Goal: Contribute content: Contribute content

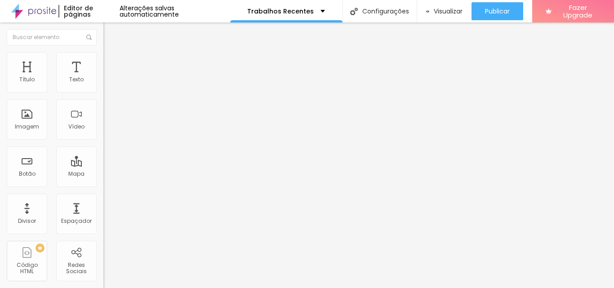
click at [103, 82] on span "Encaixotado" at bounding box center [120, 78] width 35 height 8
click at [110, 34] on img "button" at bounding box center [113, 32] width 7 height 7
click at [44, 127] on div "Imagem" at bounding box center [27, 119] width 40 height 40
click at [103, 165] on div at bounding box center [154, 169] width 103 height 8
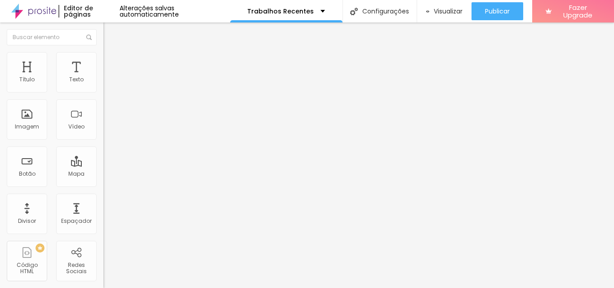
type input "22"
click at [103, 165] on input "range" at bounding box center [132, 168] width 58 height 7
type input "14"
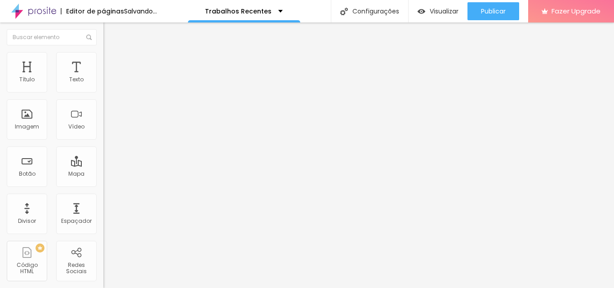
click at [103, 165] on input "range" at bounding box center [132, 168] width 58 height 7
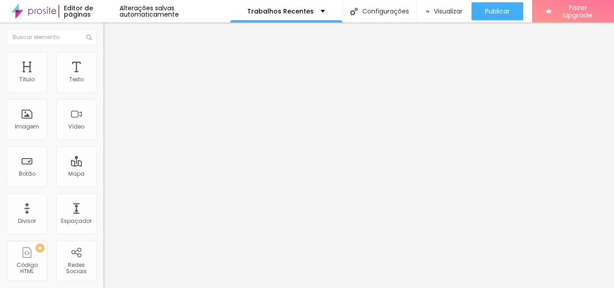
type input "31"
click at [103, 165] on input "range" at bounding box center [132, 168] width 58 height 7
type input "4.5"
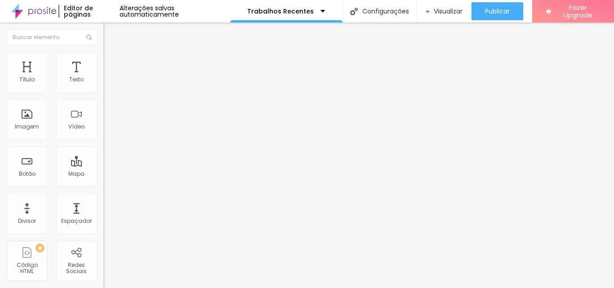
type input "4.5"
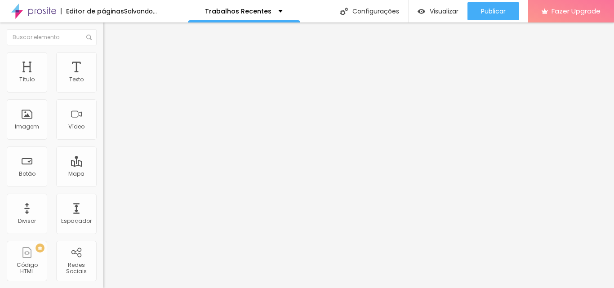
type input "1.1"
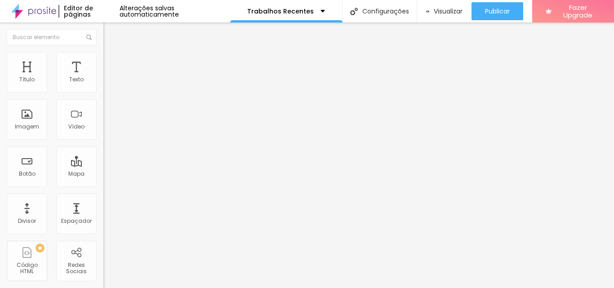
type input "0"
type input "2"
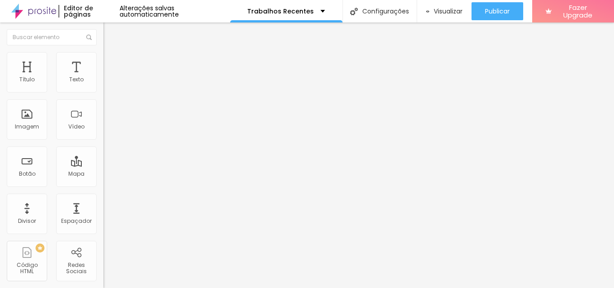
type input "1"
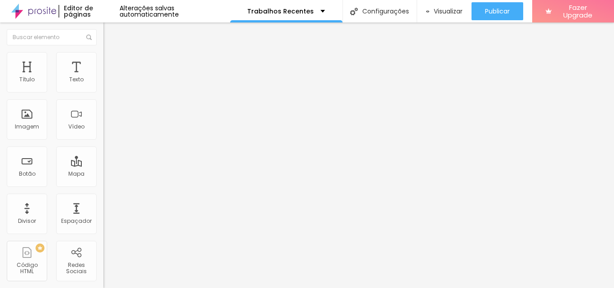
type input "1.5"
type input "1.1"
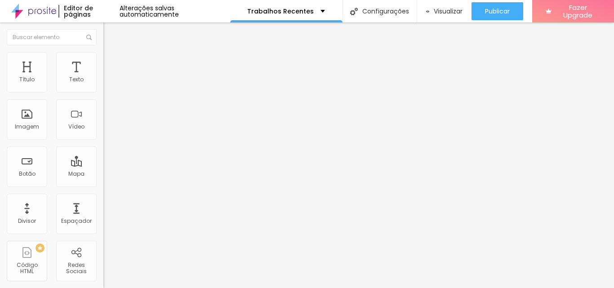
type input "1.2"
type input "1.1"
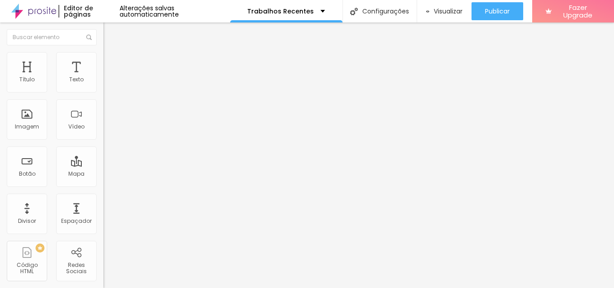
type input "1"
type input "9"
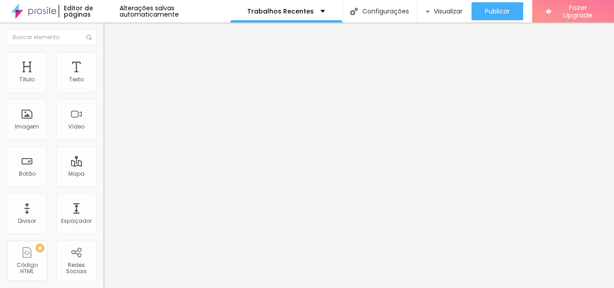
type input "12"
type input "18"
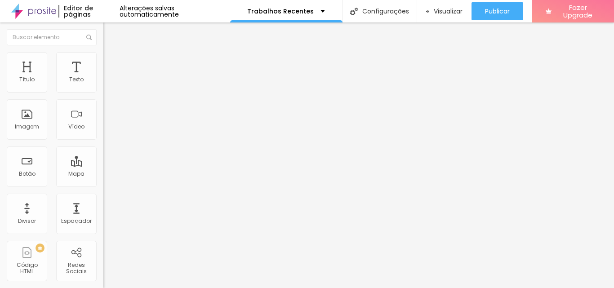
type input "18"
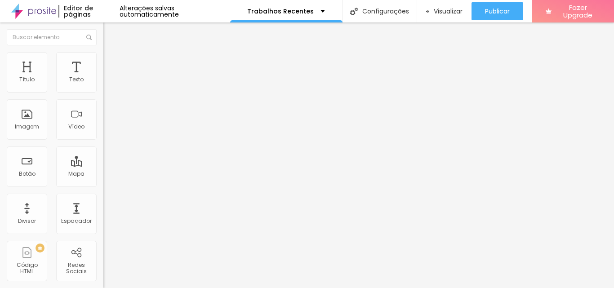
type input "7"
type input "2"
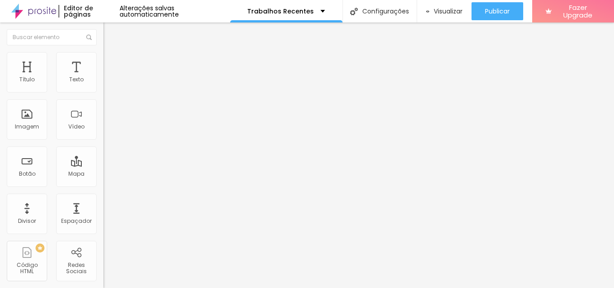
type input "2"
type input "3"
type input "4"
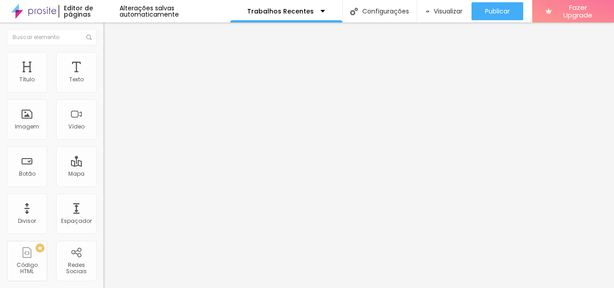
type input "4"
type input "5"
click at [103, 187] on div "Editar Texto Estilo Avançado 31 Tamanho do texto 1 Espaço entre letras 1 Altura…" at bounding box center [154, 155] width 103 height 266
click at [69, 78] on div "Texto" at bounding box center [76, 79] width 14 height 6
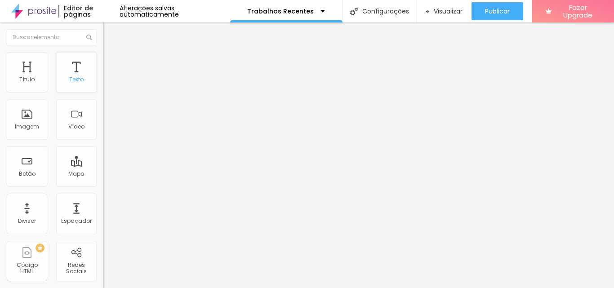
click at [73, 77] on div "Texto" at bounding box center [76, 79] width 14 height 6
click at [112, 61] on span "Estilo" at bounding box center [119, 58] width 14 height 8
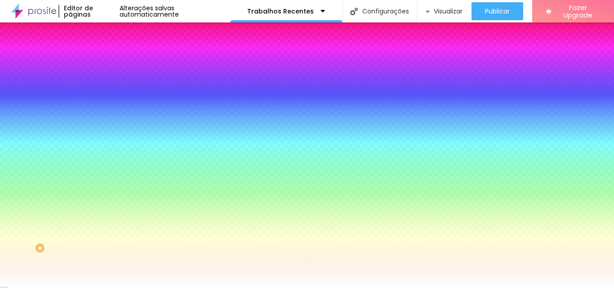
click at [103, 83] on span "Trocar imagem" at bounding box center [127, 79] width 49 height 8
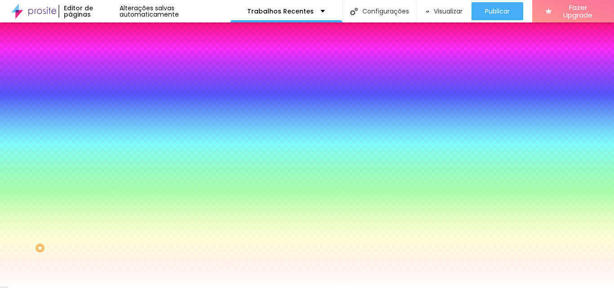
click at [103, 94] on span "Nenhum" at bounding box center [114, 90] width 23 height 8
click at [103, 107] on span "Parallax" at bounding box center [114, 104] width 22 height 8
click at [103, 94] on span "Nenhum" at bounding box center [114, 90] width 23 height 8
drag, startPoint x: 61, startPoint y: 111, endPoint x: 76, endPoint y: 109, distance: 14.9
click at [103, 82] on div "Trocar imagem" at bounding box center [154, 79] width 103 height 6
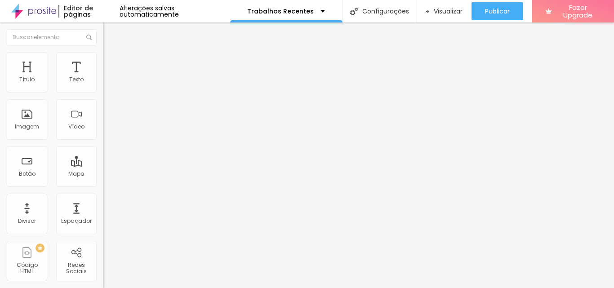
click at [103, 77] on span "Trocar imagem" at bounding box center [127, 74] width 49 height 8
click at [39, 128] on div "Imagem" at bounding box center [27, 119] width 40 height 40
click at [27, 125] on div "Imagem" at bounding box center [27, 127] width 24 height 6
click at [30, 124] on div "Imagem" at bounding box center [27, 127] width 24 height 6
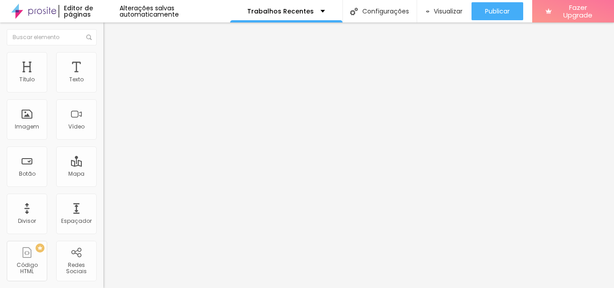
click at [110, 36] on div "Editar Coluna" at bounding box center [138, 32] width 56 height 7
click at [29, 165] on div "Botão" at bounding box center [27, 167] width 40 height 40
click at [103, 85] on input "Click me" at bounding box center [157, 80] width 108 height 9
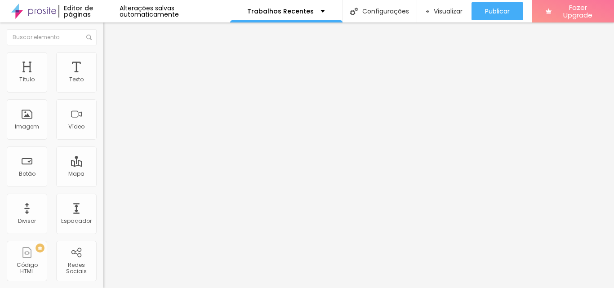
click at [103, 185] on input "https://" at bounding box center [157, 180] width 108 height 9
paste input "[DOMAIN_NAME][URL]"
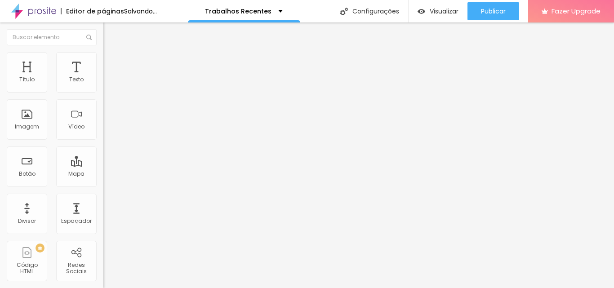
type input "[URL][DOMAIN_NAME]"
click at [103, 85] on input "Click me" at bounding box center [157, 80] width 108 height 9
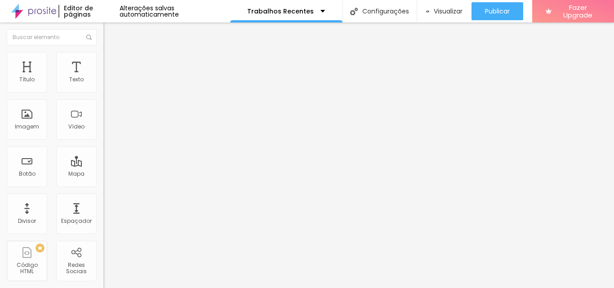
click at [103, 85] on input "Click me" at bounding box center [157, 80] width 108 height 9
type input "Fliker"
click at [103, 85] on input "Click me" at bounding box center [157, 80] width 108 height 9
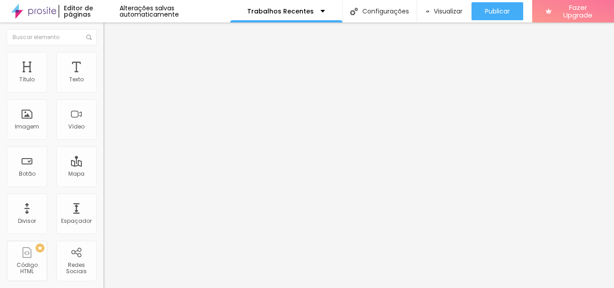
click at [103, 85] on input "Click me" at bounding box center [157, 80] width 108 height 9
type input "Facebook"
click at [103, 85] on input "Click me" at bounding box center [157, 80] width 108 height 9
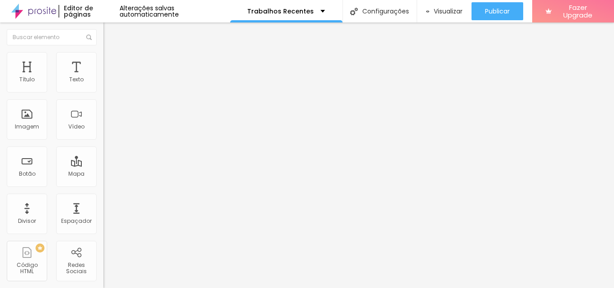
click at [103, 85] on input "Click me" at bounding box center [157, 80] width 108 height 9
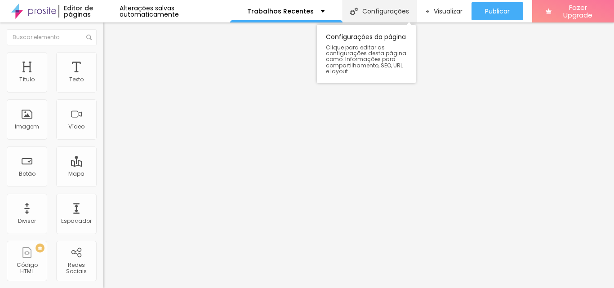
type input "Instagram"
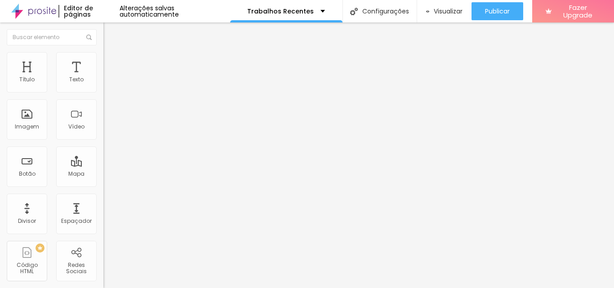
click at [103, 85] on input "Click me" at bounding box center [157, 80] width 108 height 9
type input "Banlek"
click at [103, 185] on input "https://" at bounding box center [157, 180] width 108 height 9
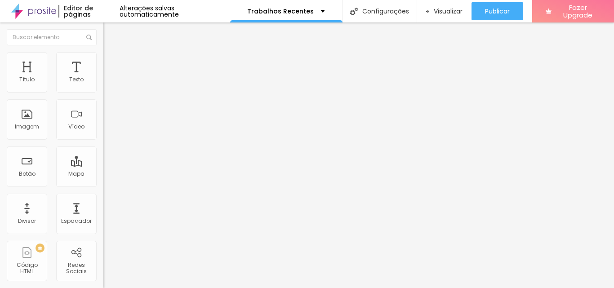
click at [103, 185] on input "https://" at bounding box center [157, 180] width 108 height 9
paste input "[DOMAIN_NAME][URL]"
type input "[URL][DOMAIN_NAME]"
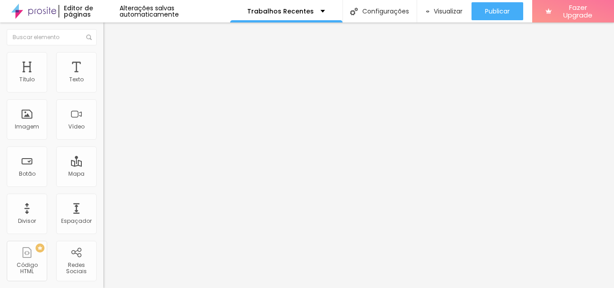
scroll to position [0, 0]
click at [103, 185] on input "https://" at bounding box center [157, 180] width 108 height 9
paste input "[DOMAIN_NAME][URL]"
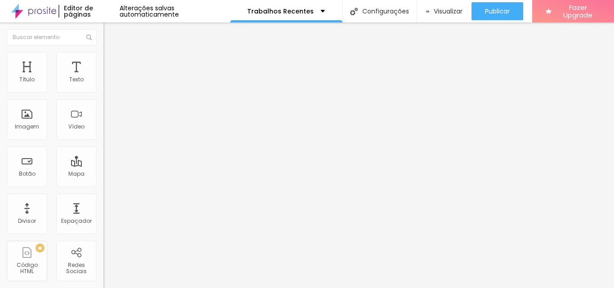
scroll to position [0, 2]
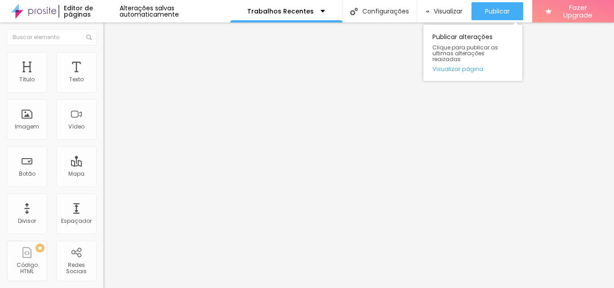
type input "[URL][DOMAIN_NAME]"
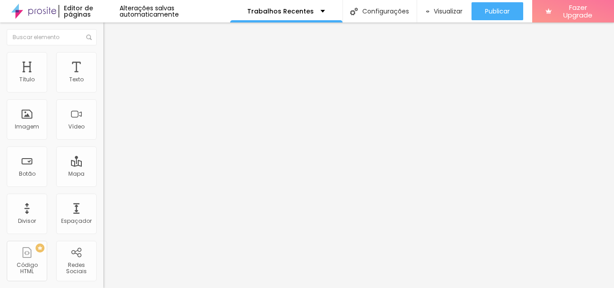
click at [103, 185] on input "https://" at bounding box center [157, 180] width 108 height 9
paste input "[DOMAIN_NAME][URL]"
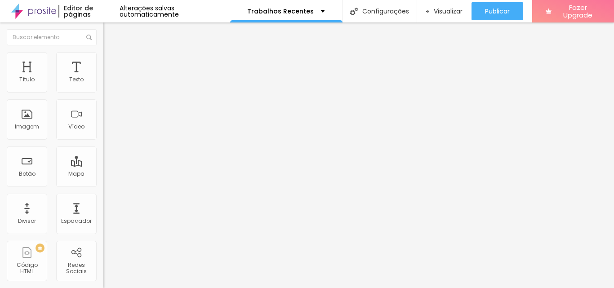
type input "[URL][DOMAIN_NAME]"
click at [103, 58] on img at bounding box center [107, 56] width 8 height 8
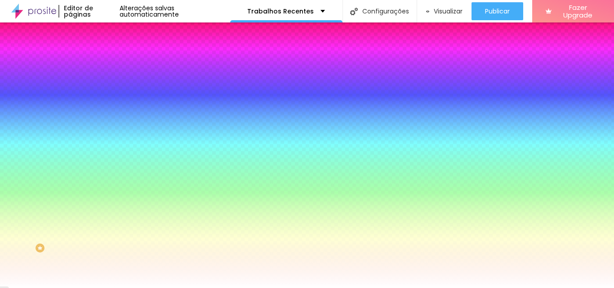
click at [103, 115] on button "button" at bounding box center [109, 114] width 13 height 9
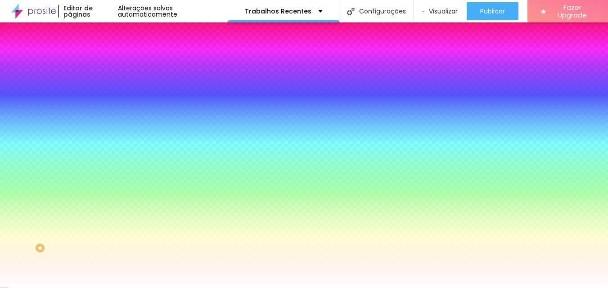
click at [85, 288] on div at bounding box center [304, 288] width 608 height 0
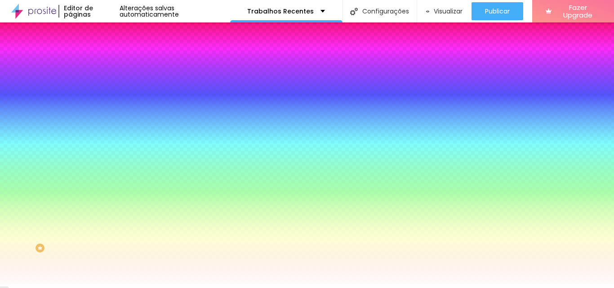
click at [112, 66] on span "Avançado" at bounding box center [127, 67] width 30 height 8
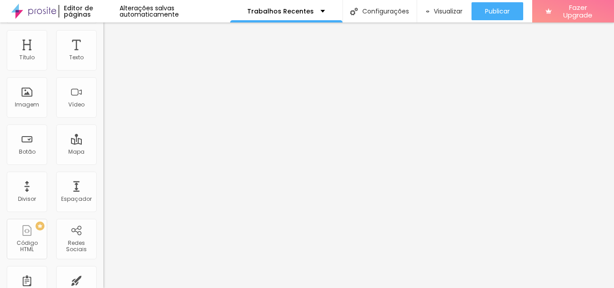
scroll to position [6, 0]
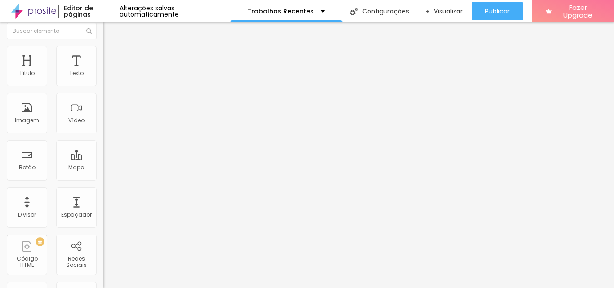
click at [103, 46] on li "Conteúdo" at bounding box center [154, 41] width 103 height 9
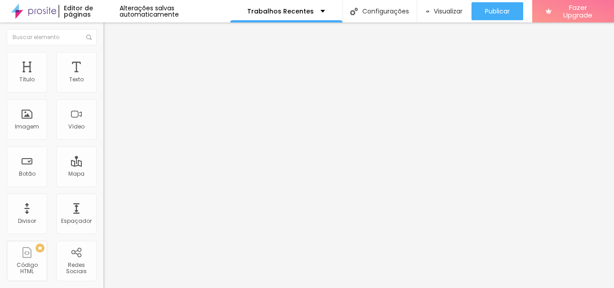
click at [103, 108] on div at bounding box center [154, 104] width 103 height 7
click at [103, 107] on img at bounding box center [106, 104] width 6 height 6
click at [103, 123] on div at bounding box center [154, 119] width 103 height 7
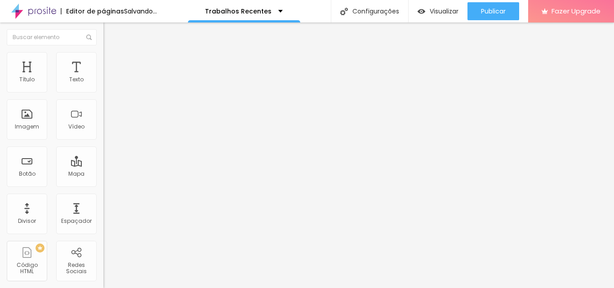
click at [103, 116] on div at bounding box center [154, 111] width 103 height 7
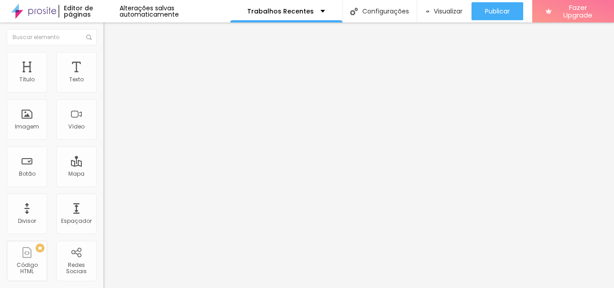
click at [112, 61] on span "Estilo" at bounding box center [119, 58] width 14 height 8
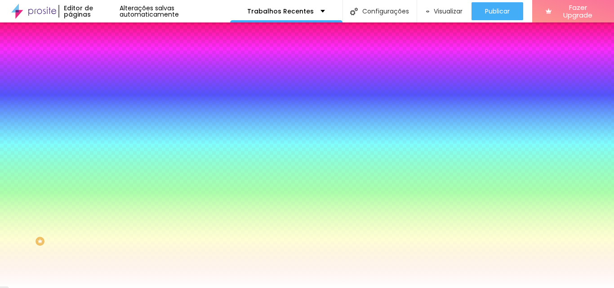
scroll to position [9, 0]
click at [103, 44] on li "Conteúdo" at bounding box center [154, 39] width 103 height 9
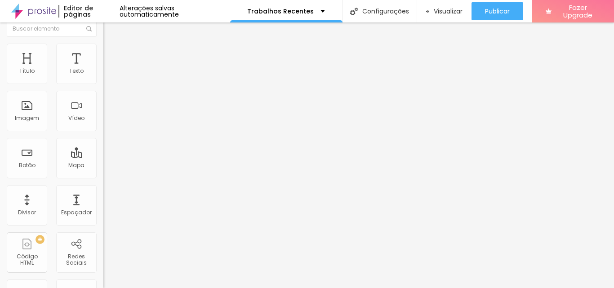
scroll to position [0, 0]
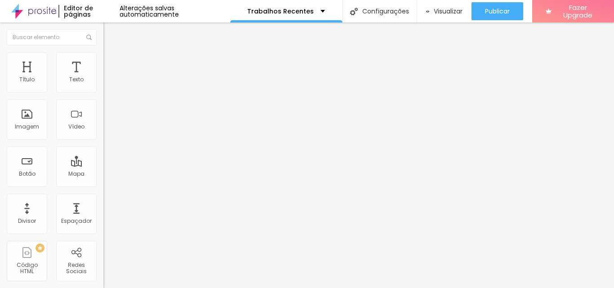
click at [103, 101] on div "Alinhamento" at bounding box center [154, 98] width 103 height 5
click at [103, 138] on span "Normal" at bounding box center [113, 138] width 20 height 8
click at [103, 160] on div "Link" at bounding box center [154, 165] width 103 height 11
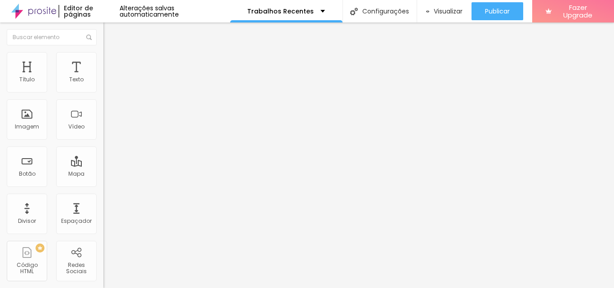
click at [103, 160] on div "Link" at bounding box center [154, 165] width 103 height 11
click at [103, 197] on div at bounding box center [154, 197] width 103 height 0
click at [103, 201] on div "Abrir em uma nova aba" at bounding box center [154, 199] width 103 height 4
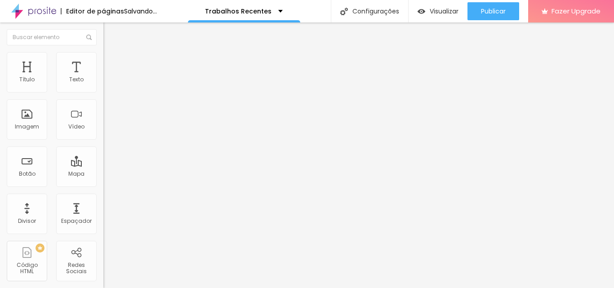
click at [103, 201] on div "Abrir em uma nova aba" at bounding box center [154, 199] width 103 height 4
click at [103, 121] on img at bounding box center [106, 119] width 6 height 6
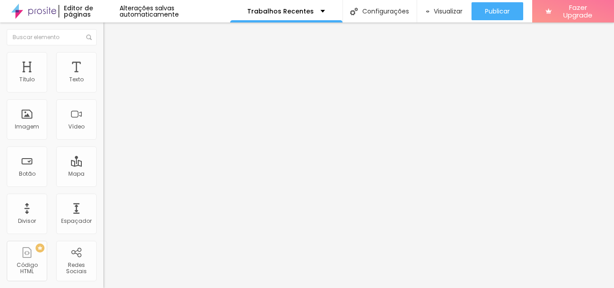
click at [103, 123] on img at bounding box center [106, 126] width 6 height 6
click at [103, 122] on div at bounding box center [154, 119] width 103 height 7
click at [103, 61] on li "Avançado" at bounding box center [154, 65] width 103 height 9
type input "23"
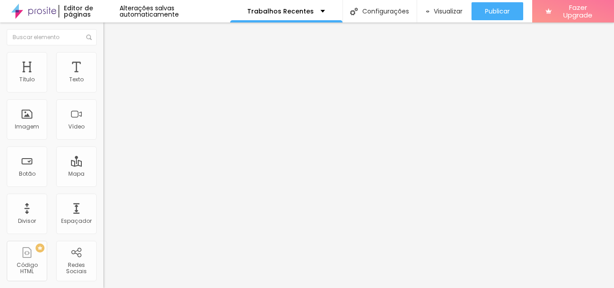
type input "23"
click at [103, 174] on input "range" at bounding box center [132, 177] width 58 height 7
type input "44"
click at [103, 174] on input "range" at bounding box center [132, 177] width 58 height 7
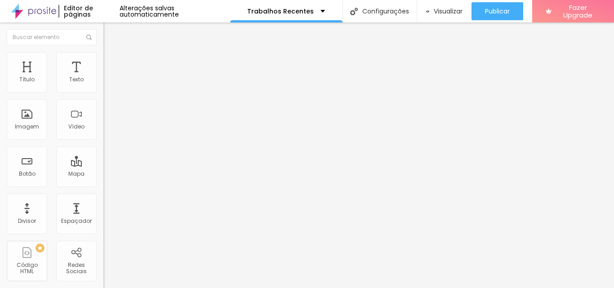
type input "0"
click at [103, 174] on input "range" at bounding box center [132, 177] width 58 height 7
type input "1"
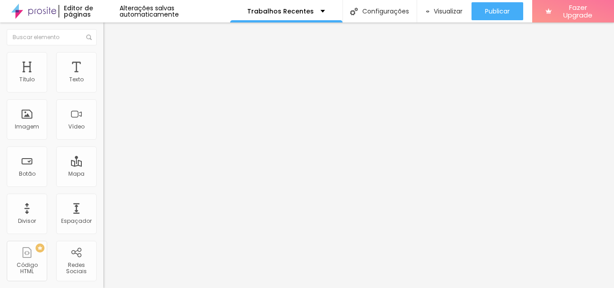
type input "2"
type input "3"
type input "4"
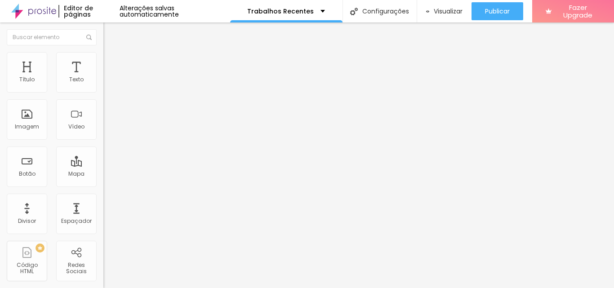
type input "4"
type input "5"
type input "6"
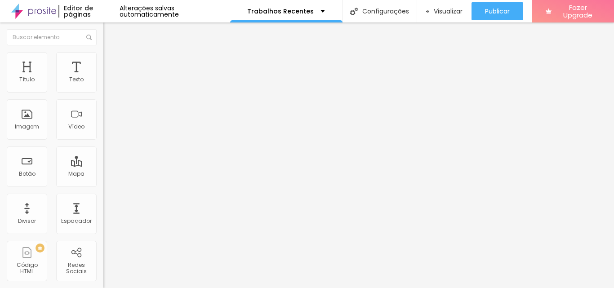
type input "7"
type input "8"
type input "9"
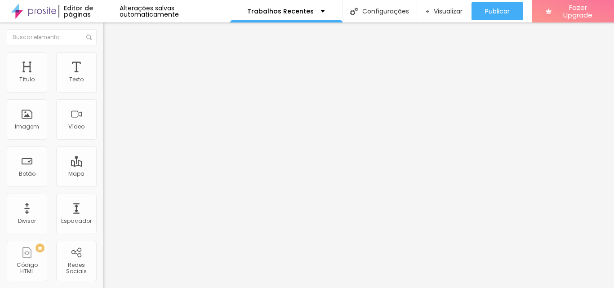
type input "9"
type input "10"
type input "11"
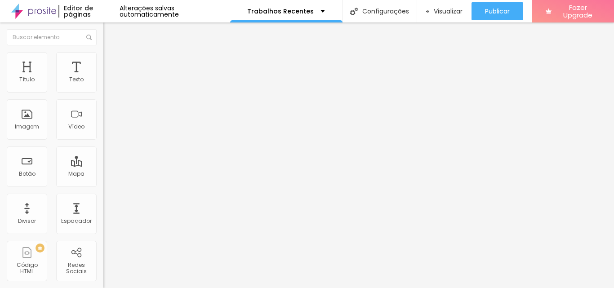
click at [103, 60] on li "Estilo" at bounding box center [154, 56] width 103 height 9
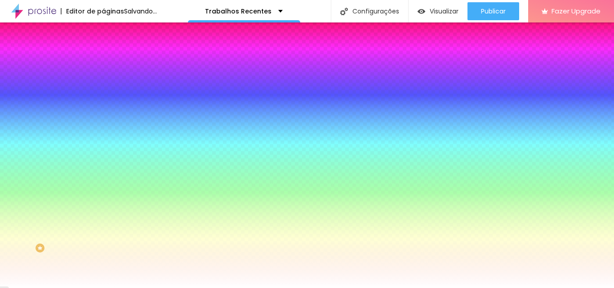
drag, startPoint x: 74, startPoint y: 248, endPoint x: 74, endPoint y: 237, distance: 10.3
click at [74, 237] on div at bounding box center [307, 144] width 614 height 288
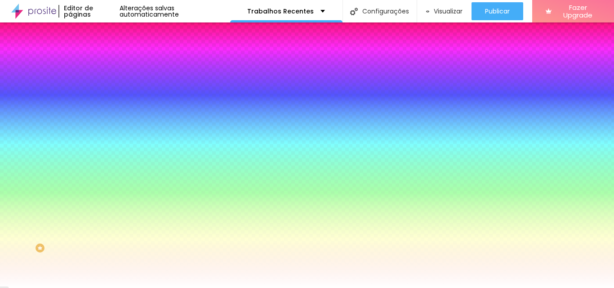
type input "#6BBFC0"
drag, startPoint x: 50, startPoint y: 221, endPoint x: 35, endPoint y: 222, distance: 15.8
click at [35, 222] on div at bounding box center [307, 144] width 614 height 288
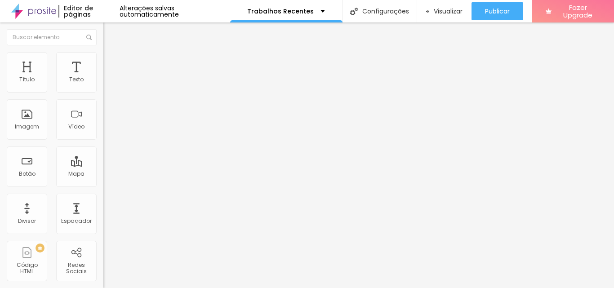
click at [112, 62] on span "Estilo" at bounding box center [119, 58] width 14 height 8
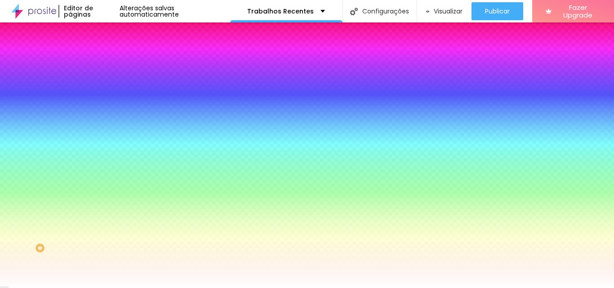
paste input "6BBFC0"
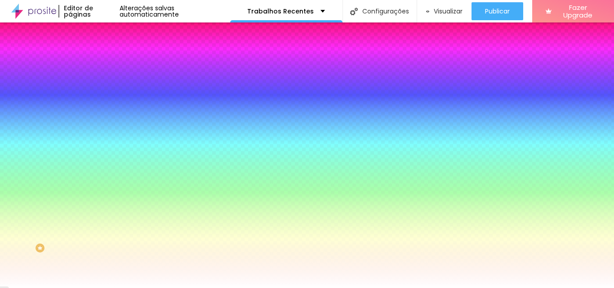
type input "#6BBFC0"
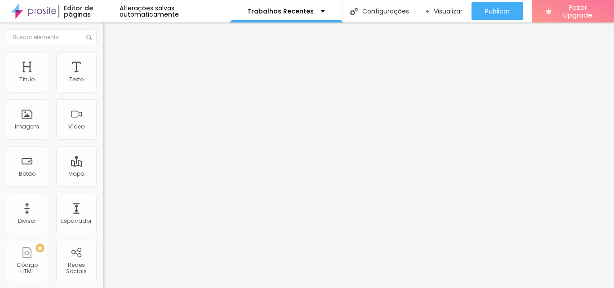
click at [103, 60] on li "Estilo" at bounding box center [154, 56] width 103 height 9
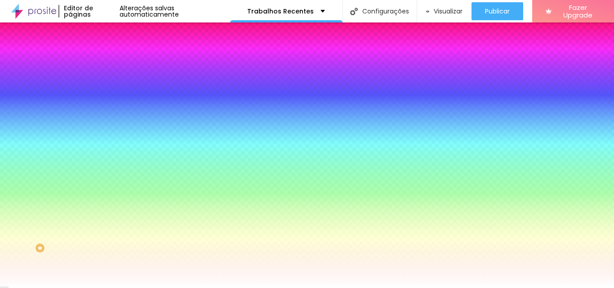
paste input "6BBFC0"
type input "#6BBFC0"
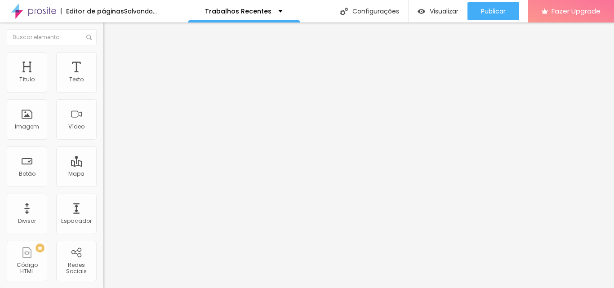
click at [103, 63] on ul "Conteúdo Estilo Avançado" at bounding box center [154, 56] width 103 height 27
click at [103, 59] on li "Estilo" at bounding box center [154, 56] width 103 height 9
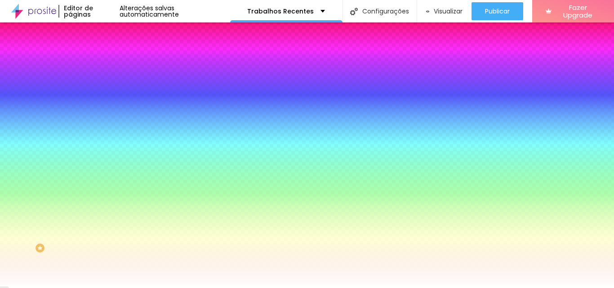
paste input "6BBFC0"
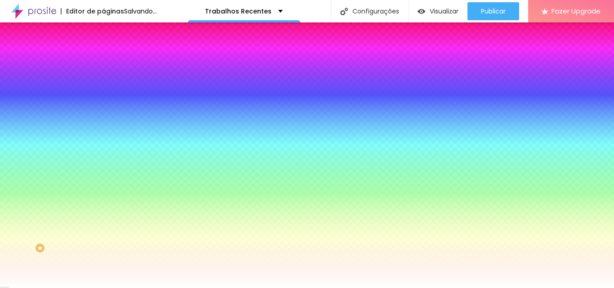
type input "#6BBFC0"
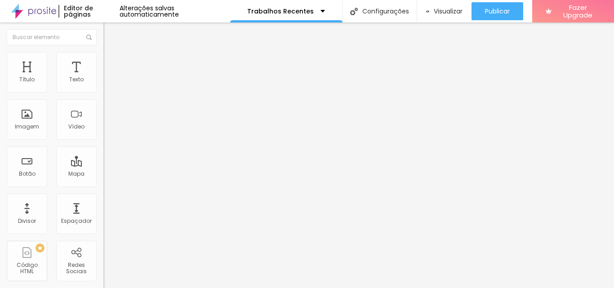
click at [103, 123] on img at bounding box center [106, 126] width 6 height 6
click at [103, 120] on div at bounding box center [154, 115] width 103 height 29
click at [103, 123] on div at bounding box center [154, 126] width 103 height 7
click at [103, 124] on img at bounding box center [106, 126] width 6 height 6
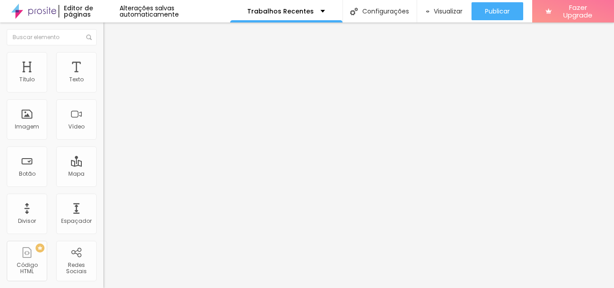
click at [103, 123] on img at bounding box center [106, 126] width 6 height 6
click at [103, 125] on div at bounding box center [154, 126] width 103 height 7
click at [28, 121] on div "Imagem" at bounding box center [27, 119] width 40 height 40
click at [103, 77] on span "Adicionar imagem" at bounding box center [132, 74] width 58 height 8
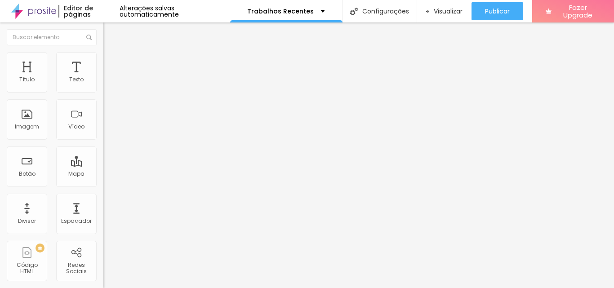
click at [103, 52] on li "Estilo" at bounding box center [154, 56] width 103 height 9
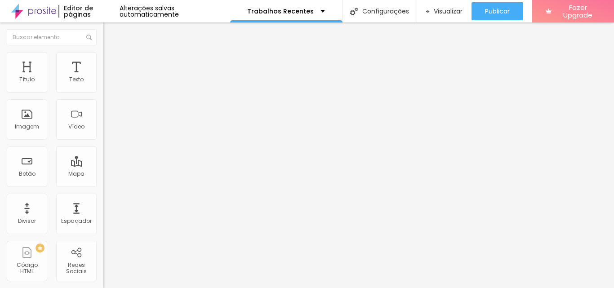
type input "55"
click at [103, 92] on input "range" at bounding box center [132, 88] width 58 height 7
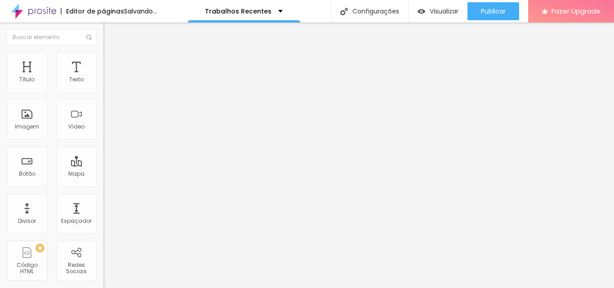
drag, startPoint x: 45, startPoint y: 94, endPoint x: 0, endPoint y: 96, distance: 45.5
click at [103, 96] on div "Tamanho 55 px % 0 Borda arredondada Sombra DESATIVADO Voltar ao padrão" at bounding box center [154, 160] width 103 height 180
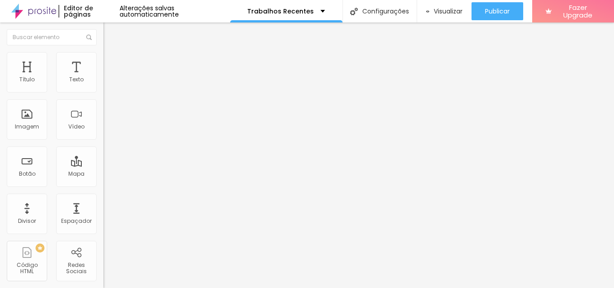
type input "60"
type input "100"
drag, startPoint x: 51, startPoint y: 96, endPoint x: 112, endPoint y: 98, distance: 60.7
type input "100"
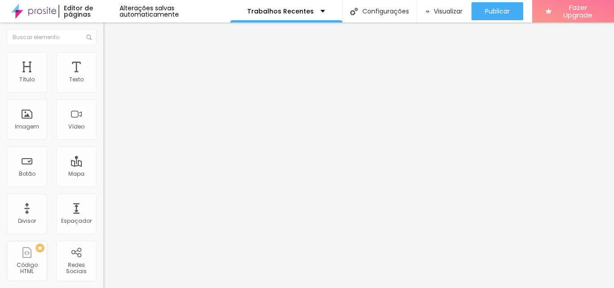
click at [112, 92] on input "range" at bounding box center [132, 88] width 58 height 7
type input "52"
type input "123"
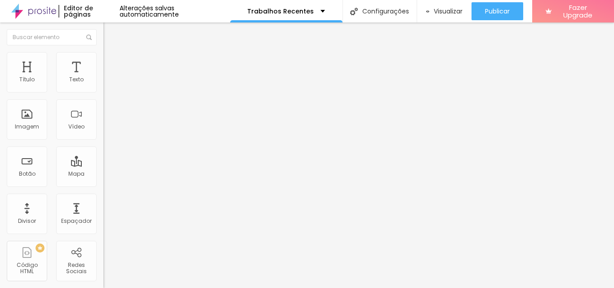
type input "133"
drag, startPoint x: 35, startPoint y: 114, endPoint x: 58, endPoint y: 114, distance: 22.5
click at [103, 197] on input "range" at bounding box center [132, 200] width 58 height 7
type input "115"
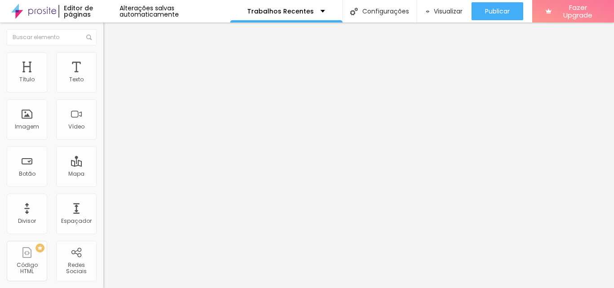
type input "115"
type input "16"
type input "3"
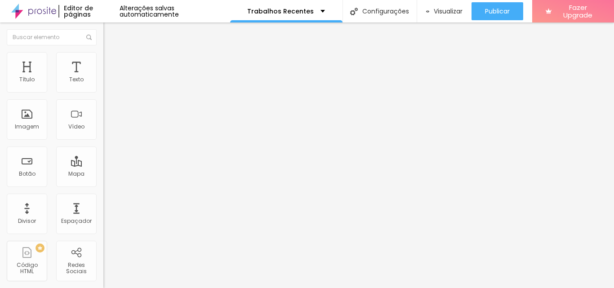
type input "0"
drag, startPoint x: 58, startPoint y: 114, endPoint x: 0, endPoint y: 116, distance: 57.2
type input "0"
click at [103, 197] on input "range" at bounding box center [132, 200] width 58 height 7
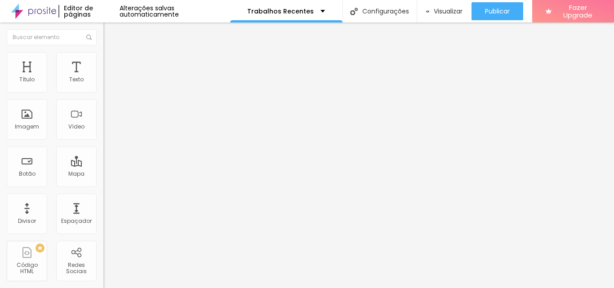
click at [103, 220] on span "Sombra DESATIVADO" at bounding box center [154, 226] width 103 height 12
click at [103, 224] on span "DESATIVADO" at bounding box center [119, 228] width 33 height 8
click at [112, 64] on span "Avançado" at bounding box center [127, 67] width 30 height 8
click at [112, 53] on span "Conteúdo" at bounding box center [126, 49] width 28 height 8
click at [103, 91] on input "text" at bounding box center [157, 86] width 108 height 9
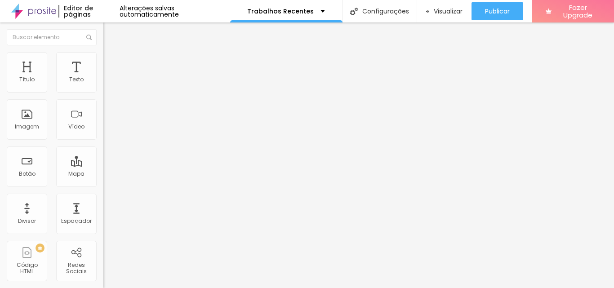
type input "L"
type input "Espelho D'água da 3° [GEOGRAPHIC_DATA]"
click at [112, 62] on span "Estilo" at bounding box center [119, 58] width 14 height 8
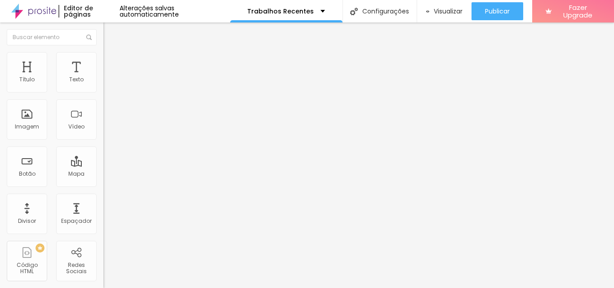
click at [112, 53] on span "Conteúdo" at bounding box center [126, 49] width 28 height 8
click at [103, 58] on li "Estilo" at bounding box center [154, 56] width 103 height 9
click at [107, 246] on icon "button" at bounding box center [108, 247] width 2 height 2
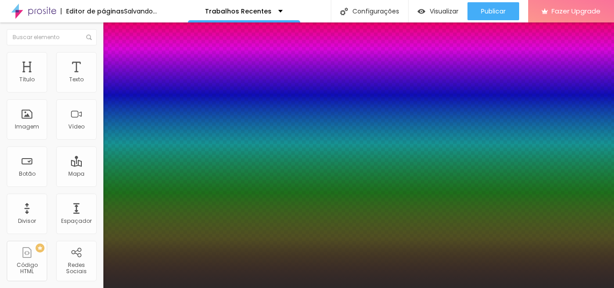
type input "#000000"
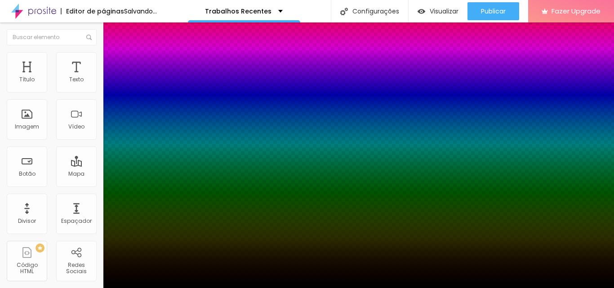
drag, startPoint x: 121, startPoint y: 247, endPoint x: 83, endPoint y: 279, distance: 49.1
click at [83, 279] on body "Editor de páginas Salvando... Trabalhos Recentes Configurações Configurações da…" at bounding box center [307, 144] width 614 height 288
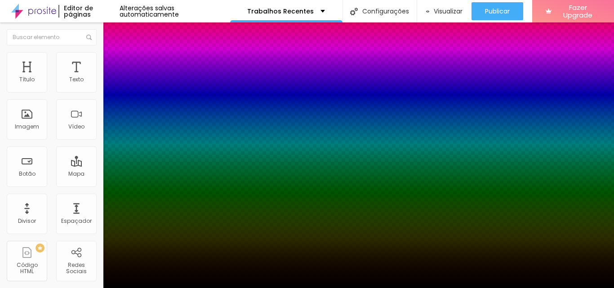
drag, startPoint x: 165, startPoint y: 221, endPoint x: 168, endPoint y: 269, distance: 48.7
click at [168, 269] on div at bounding box center [307, 144] width 614 height 288
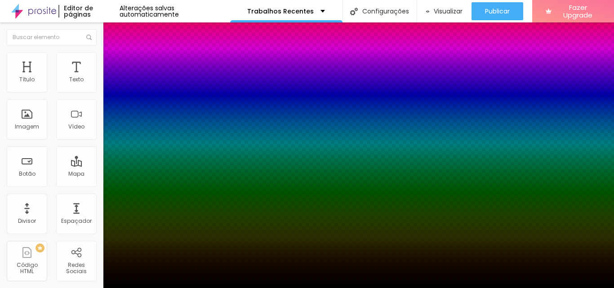
click at [107, 288] on div at bounding box center [307, 288] width 614 height 0
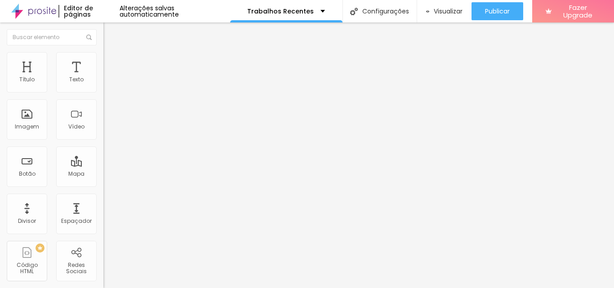
click at [103, 53] on ul "Conteúdo Estilo Avançado" at bounding box center [154, 56] width 103 height 27
click at [112, 53] on span "Conteúdo" at bounding box center [126, 49] width 28 height 8
click at [434, 10] on span "Visualizar" at bounding box center [448, 11] width 29 height 7
